Goal: Information Seeking & Learning: Find specific fact

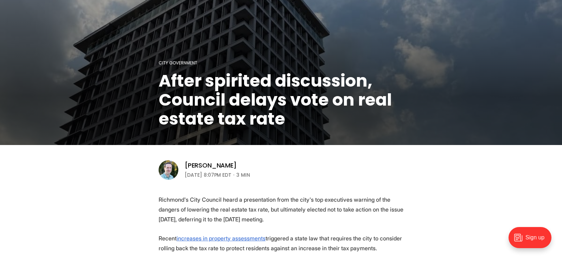
scroll to position [176, 0]
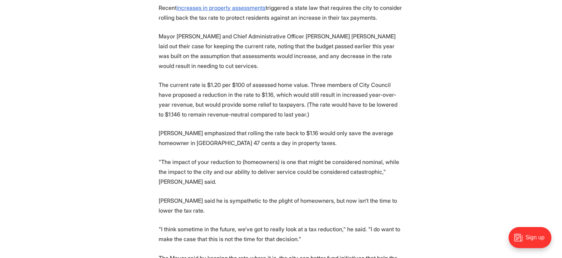
scroll to position [351, 0]
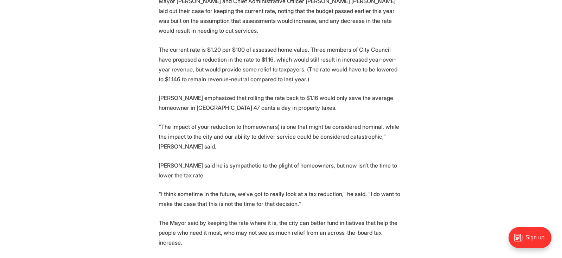
click at [248, 49] on p "The current rate is $1.20 per $100 of assessed home value. Three members of Cit…" at bounding box center [281, 64] width 245 height 39
drag, startPoint x: 248, startPoint y: 49, endPoint x: 260, endPoint y: 69, distance: 23.5
click at [257, 60] on p "The current rate is $1.20 per $100 of assessed home value. Three members of Cit…" at bounding box center [281, 64] width 245 height 39
drag, startPoint x: 260, startPoint y: 69, endPoint x: 259, endPoint y: 46, distance: 22.9
click at [259, 69] on p "The current rate is $1.20 per $100 of assessed home value. Three members of Cit…" at bounding box center [281, 64] width 245 height 39
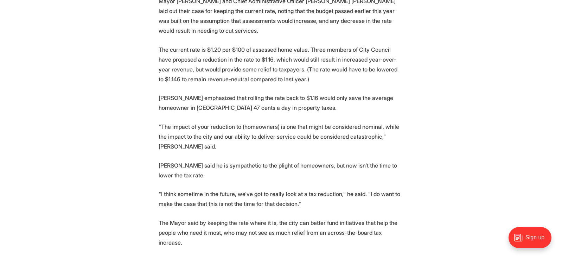
click at [259, 45] on p "The current rate is $1.20 per $100 of assessed home value. Three members of Cit…" at bounding box center [281, 64] width 245 height 39
drag, startPoint x: 262, startPoint y: 49, endPoint x: 263, endPoint y: 53, distance: 4.3
click at [263, 53] on p "The current rate is $1.20 per $100 of assessed home value. Three members of Cit…" at bounding box center [281, 64] width 245 height 39
click at [260, 63] on p "The current rate is $1.20 per $100 of assessed home value. Three members of Cit…" at bounding box center [281, 64] width 245 height 39
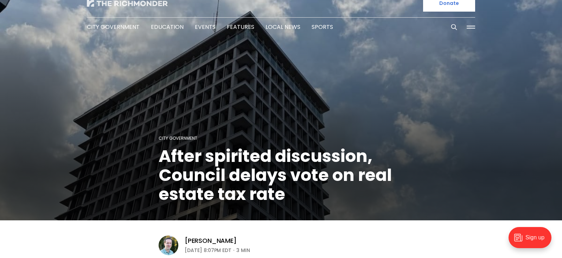
scroll to position [0, 0]
